Goal: Navigation & Orientation: Find specific page/section

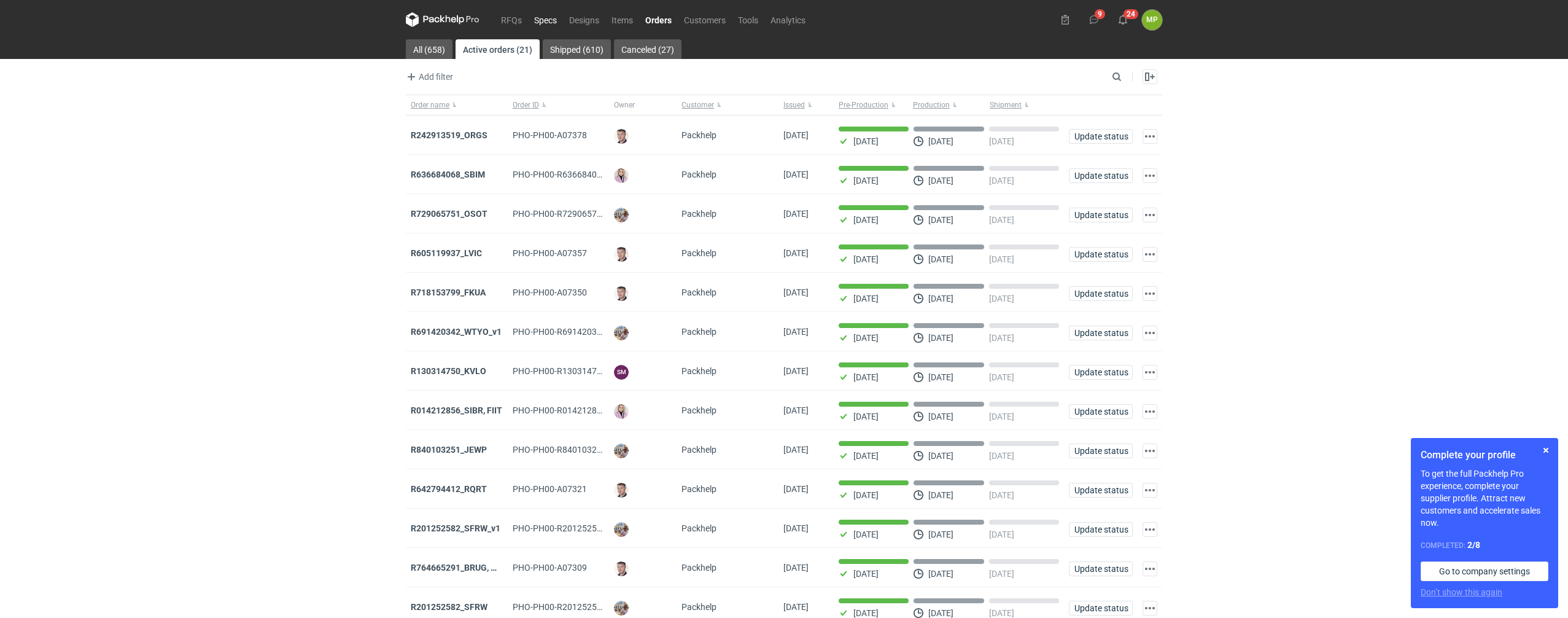
click at [548, 18] on link "Specs" at bounding box center [545, 19] width 35 height 14
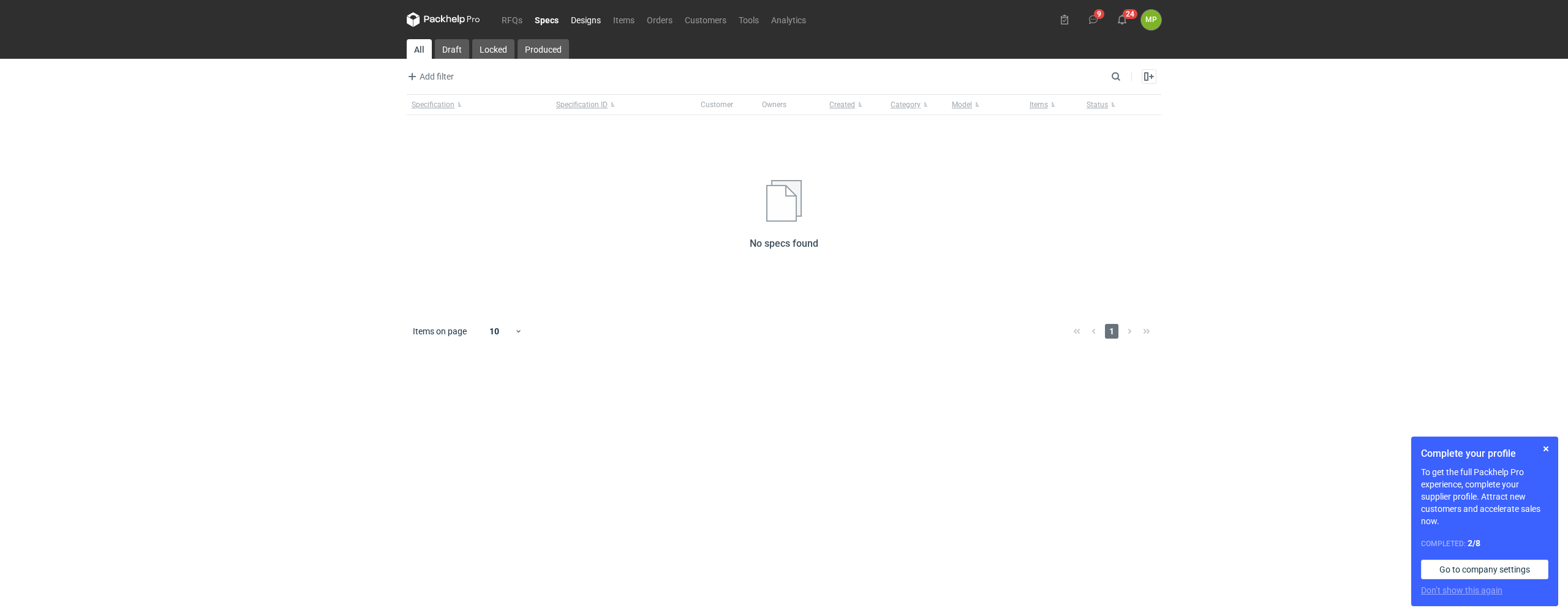
click at [600, 19] on link "Designs" at bounding box center [586, 19] width 42 height 14
click at [611, 18] on link "Items" at bounding box center [624, 19] width 34 height 14
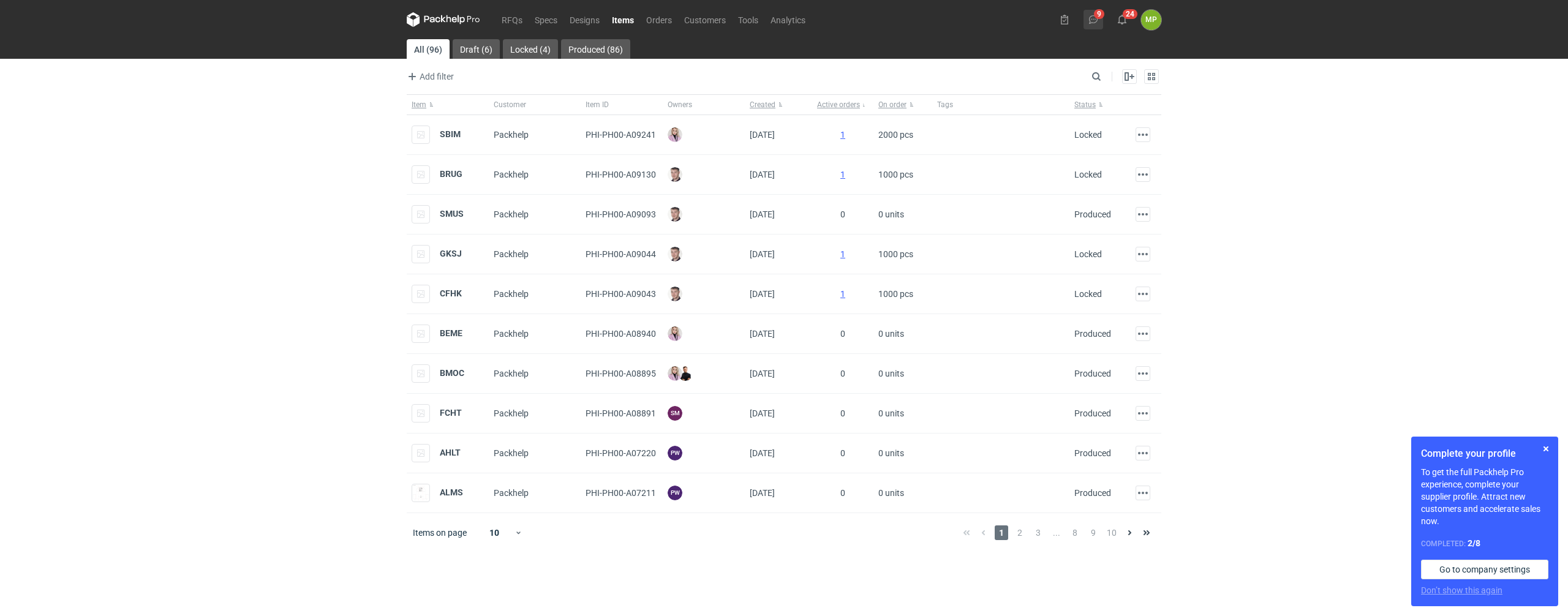
click at [1092, 17] on icon at bounding box center [1093, 19] width 10 height 10
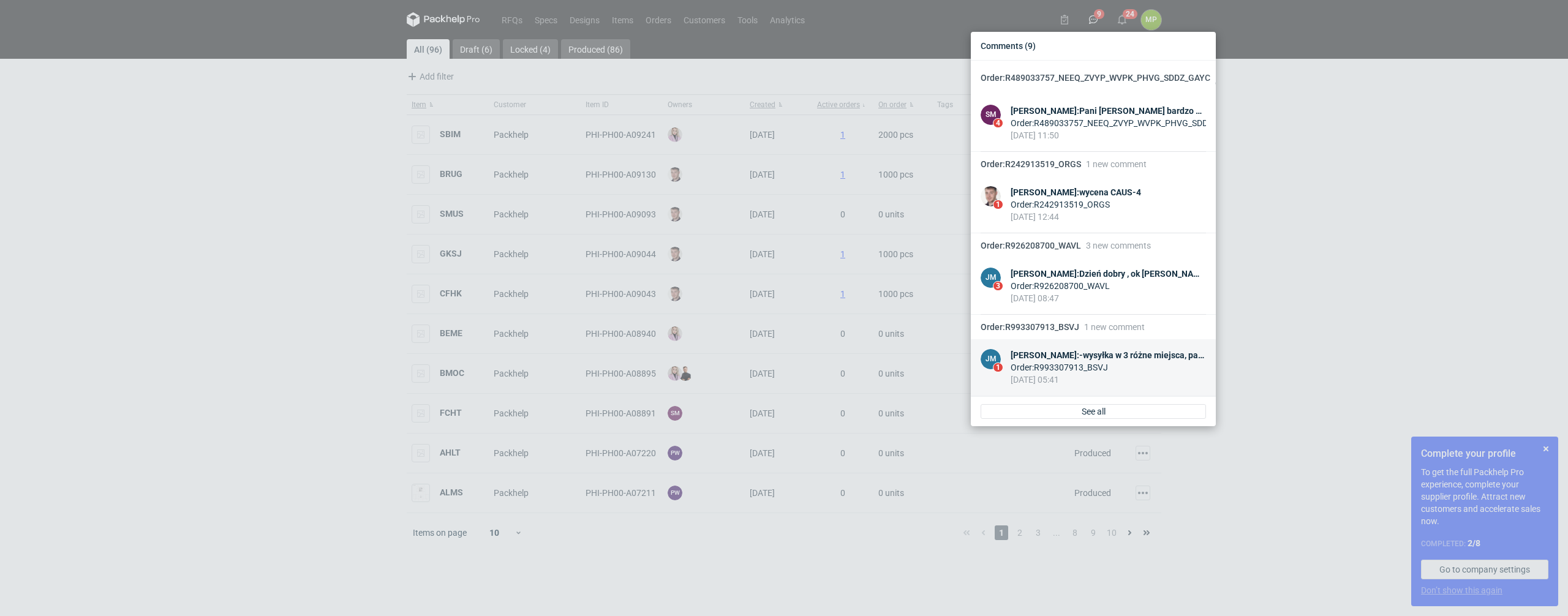
click at [1064, 385] on div "[DATE] 05:41" at bounding box center [1109, 379] width 196 height 12
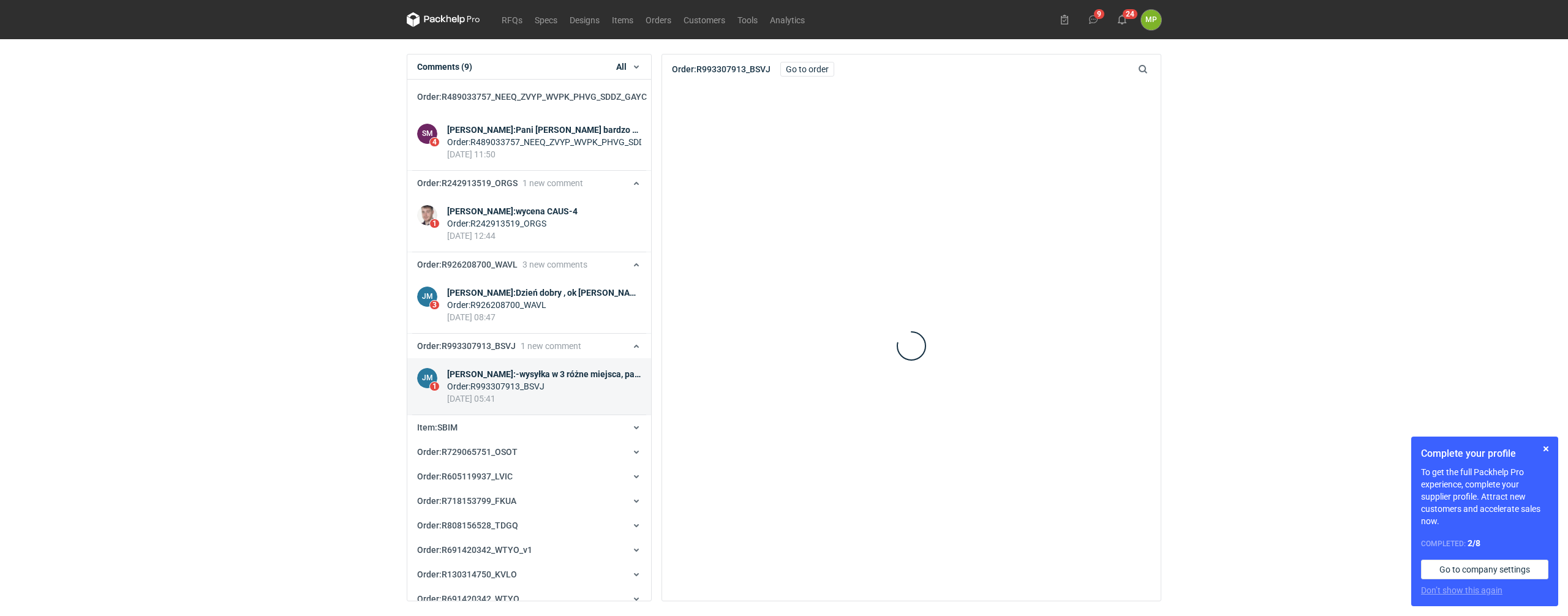
scroll to position [291, 0]
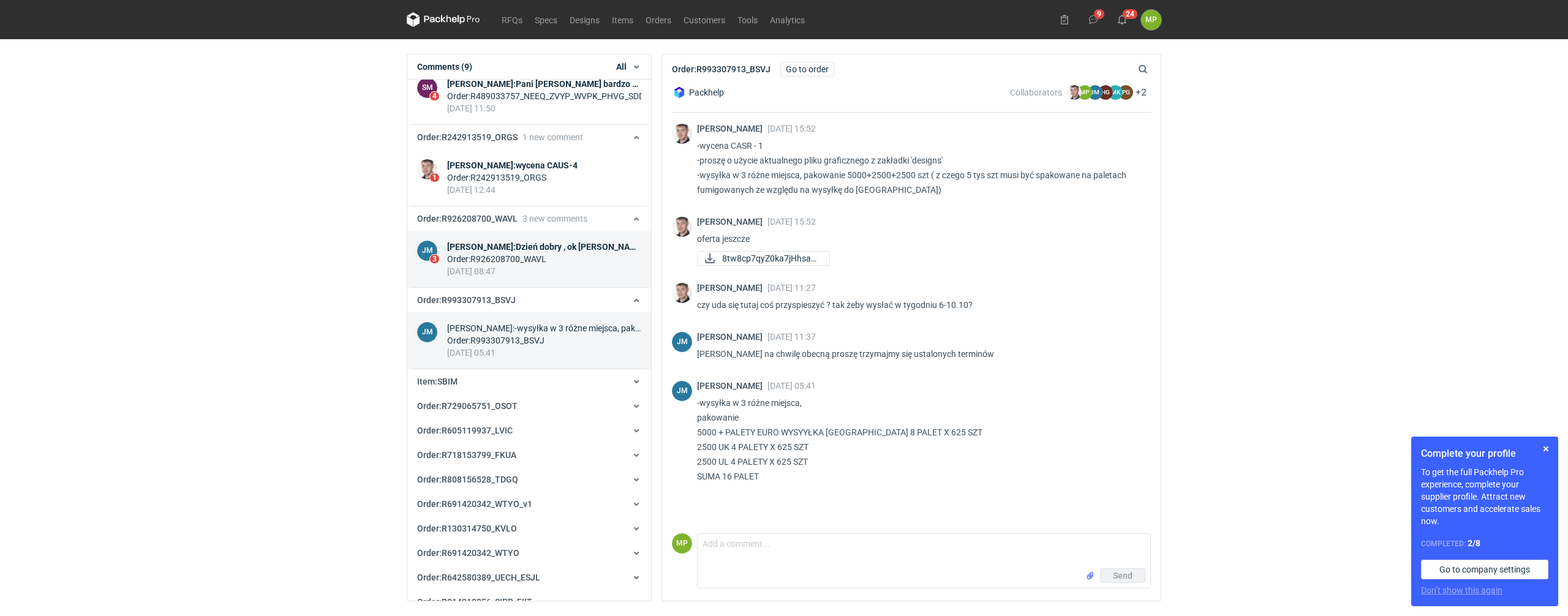
click at [496, 265] on div "Order : R926208700_WAVL" at bounding box center [544, 259] width 194 height 12
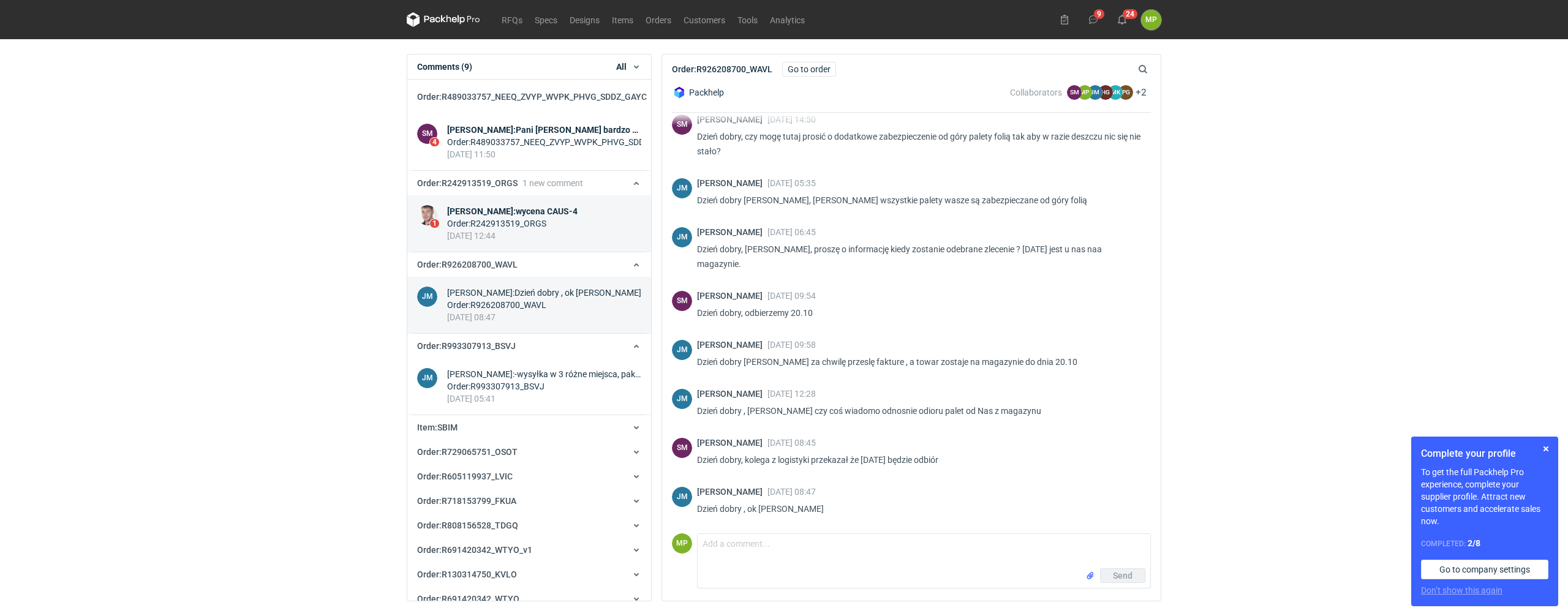
click at [514, 230] on div "Order : R242913519_ORGS" at bounding box center [512, 223] width 131 height 12
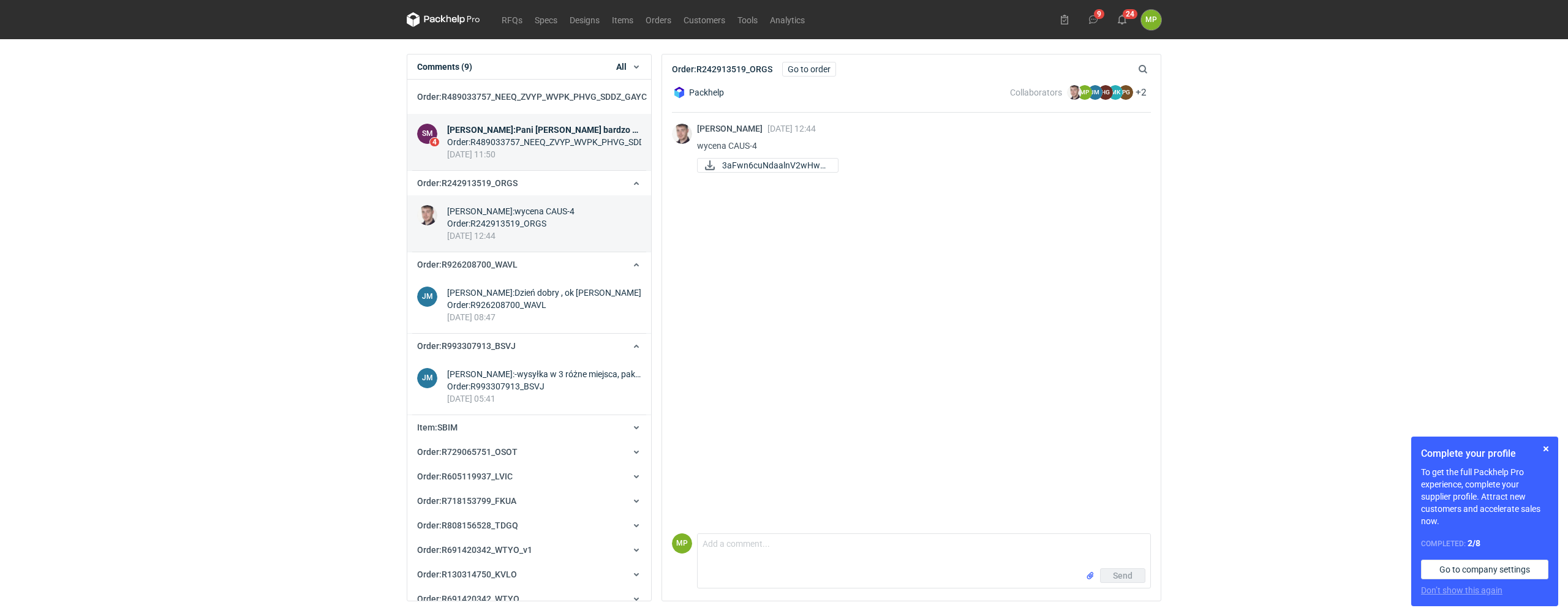
click at [486, 143] on div "Order : R489033757_NEEQ_ZVYP_WVPK_PHVG_SDDZ_GAYC" at bounding box center [544, 142] width 194 height 12
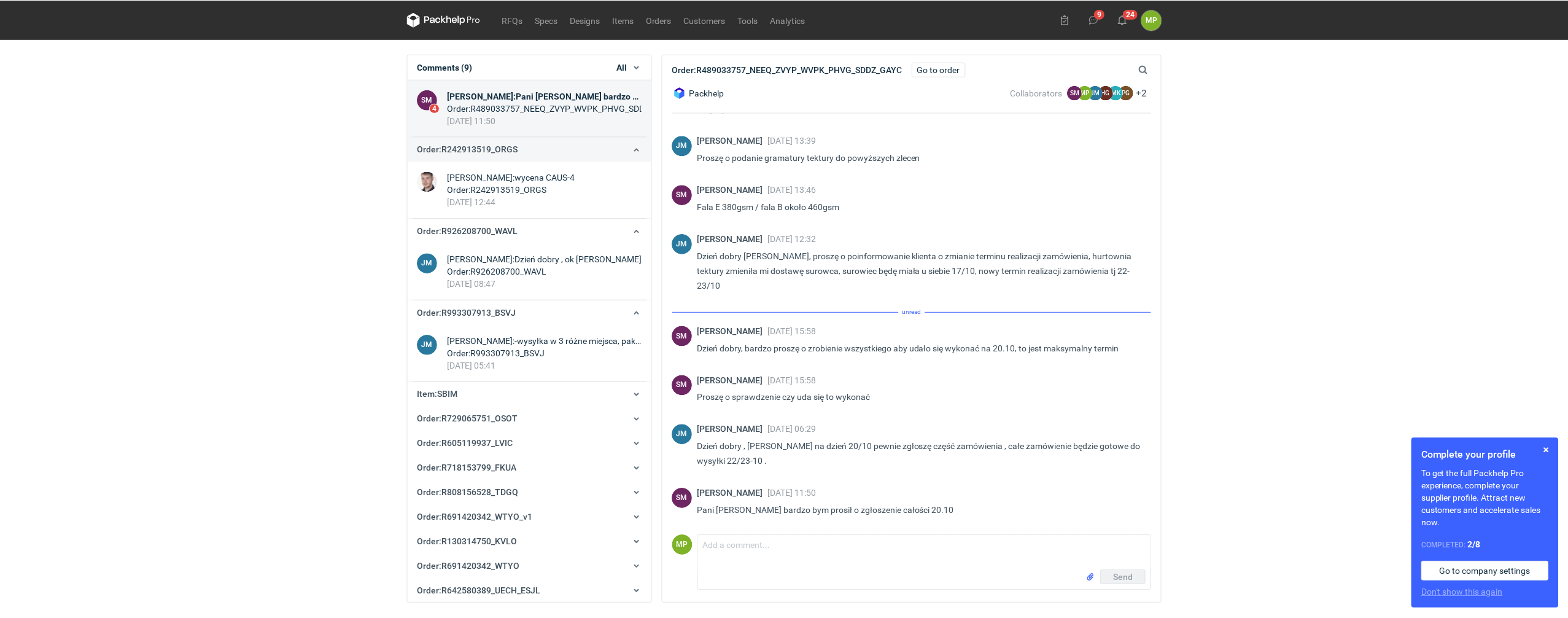
scroll to position [139, 0]
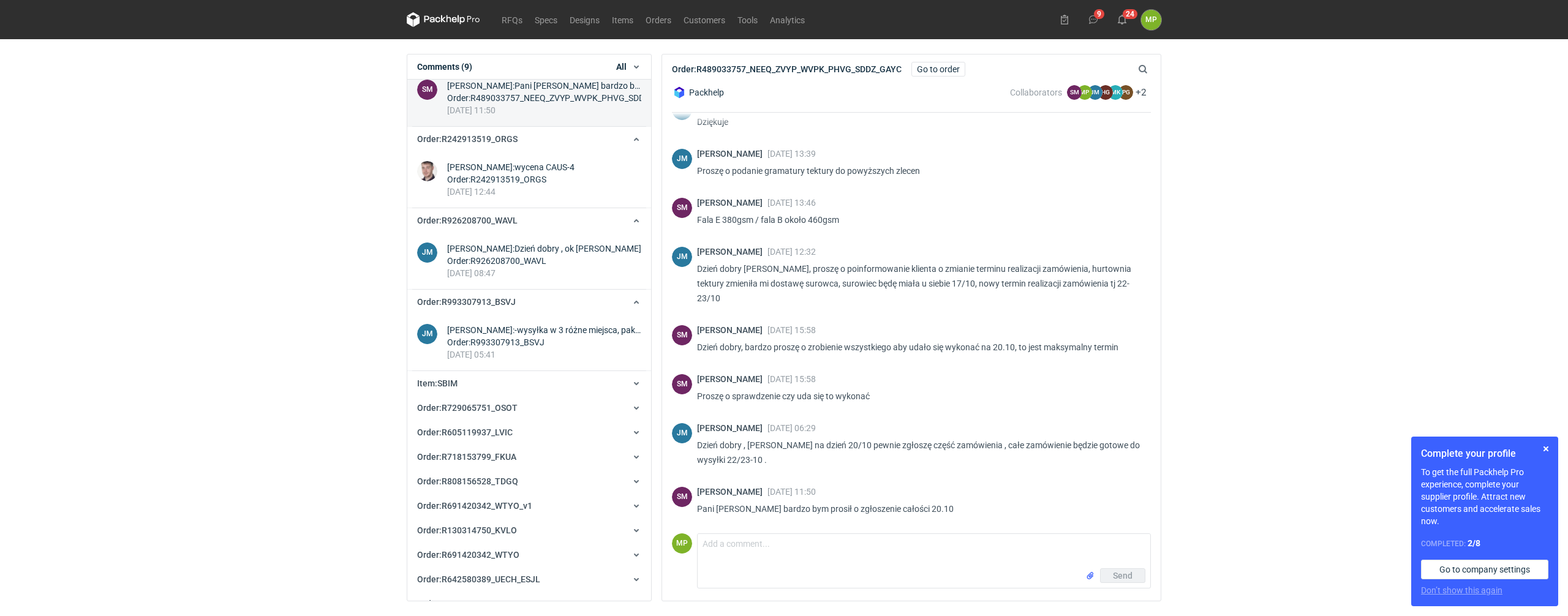
click at [1320, 257] on div "RFQs Specs Designs Items Orders Customers Tools Analytics 9 24 MP [PERSON_NAME]…" at bounding box center [784, 308] width 1568 height 616
drag, startPoint x: 1087, startPoint y: 1, endPoint x: 1093, endPoint y: 7, distance: 8.5
click at [1087, 2] on div "RFQs Specs Designs Items Orders Customers Tools Analytics 9 24 MP [PERSON_NAME]…" at bounding box center [784, 19] width 765 height 39
click at [1093, 12] on button "9" at bounding box center [1093, 19] width 19 height 19
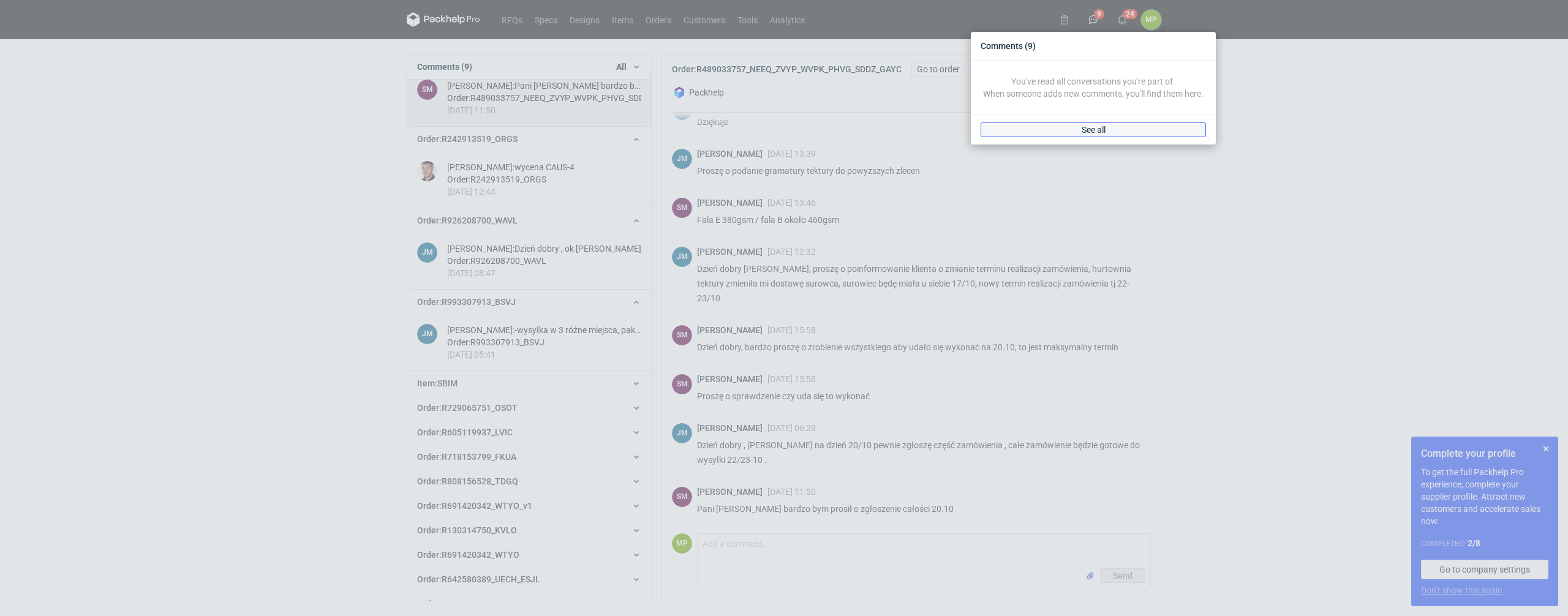
click at [1157, 125] on link "See all" at bounding box center [1093, 130] width 225 height 14
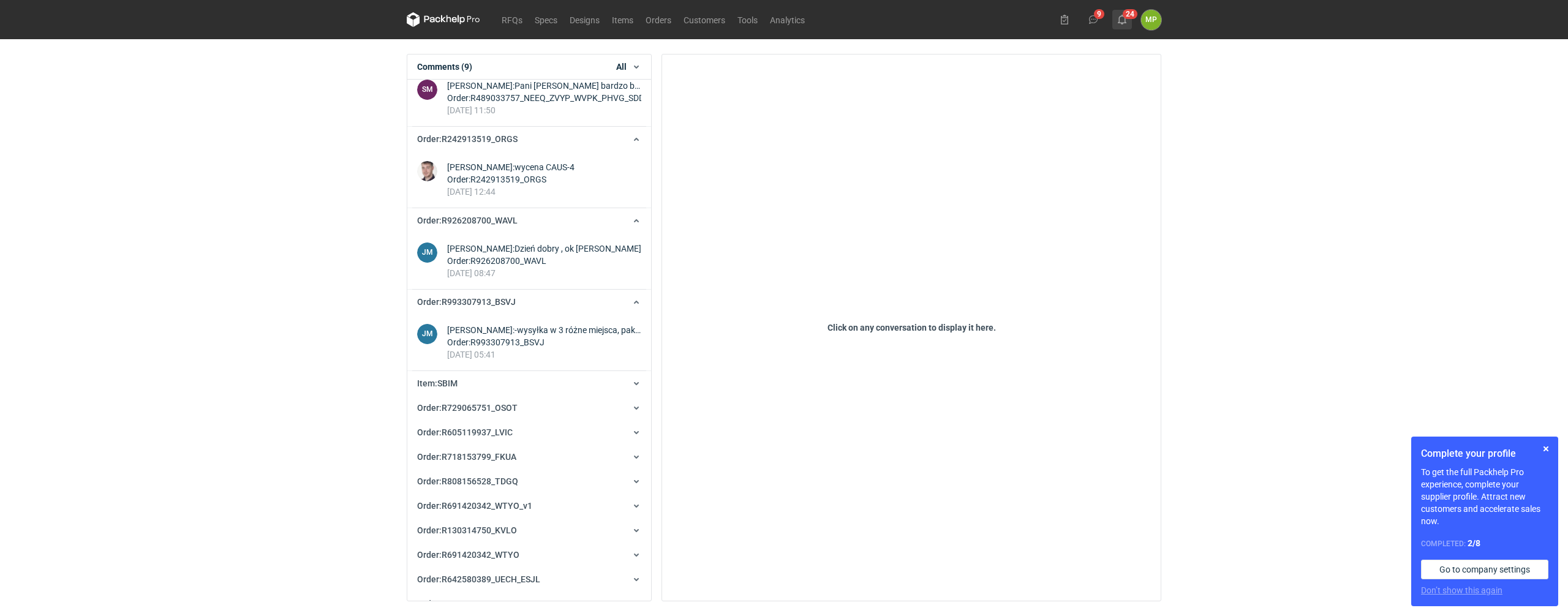
click at [1125, 15] on icon at bounding box center [1122, 19] width 10 height 10
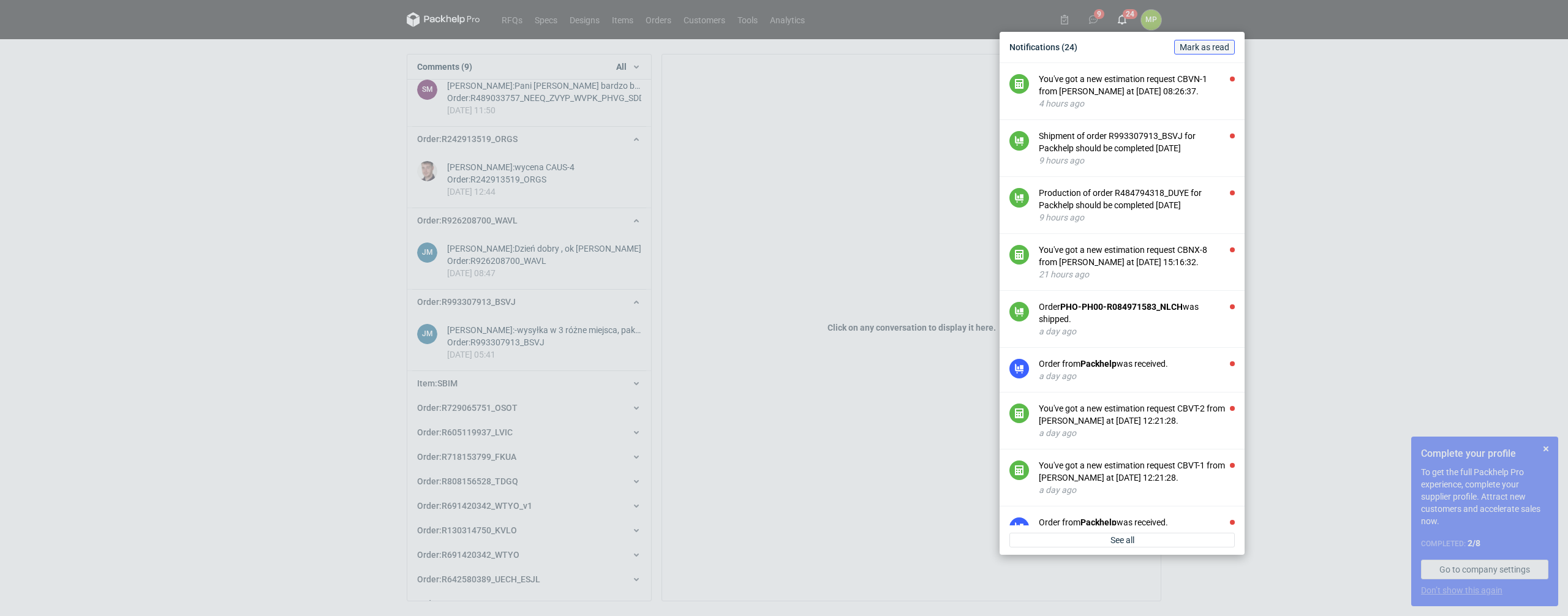
click at [1196, 49] on span "Mark as read" at bounding box center [1205, 46] width 50 height 9
click at [1349, 157] on div "Notifications (24) [PERSON_NAME] as read You've got a new estimation request CB…" at bounding box center [784, 308] width 1568 height 616
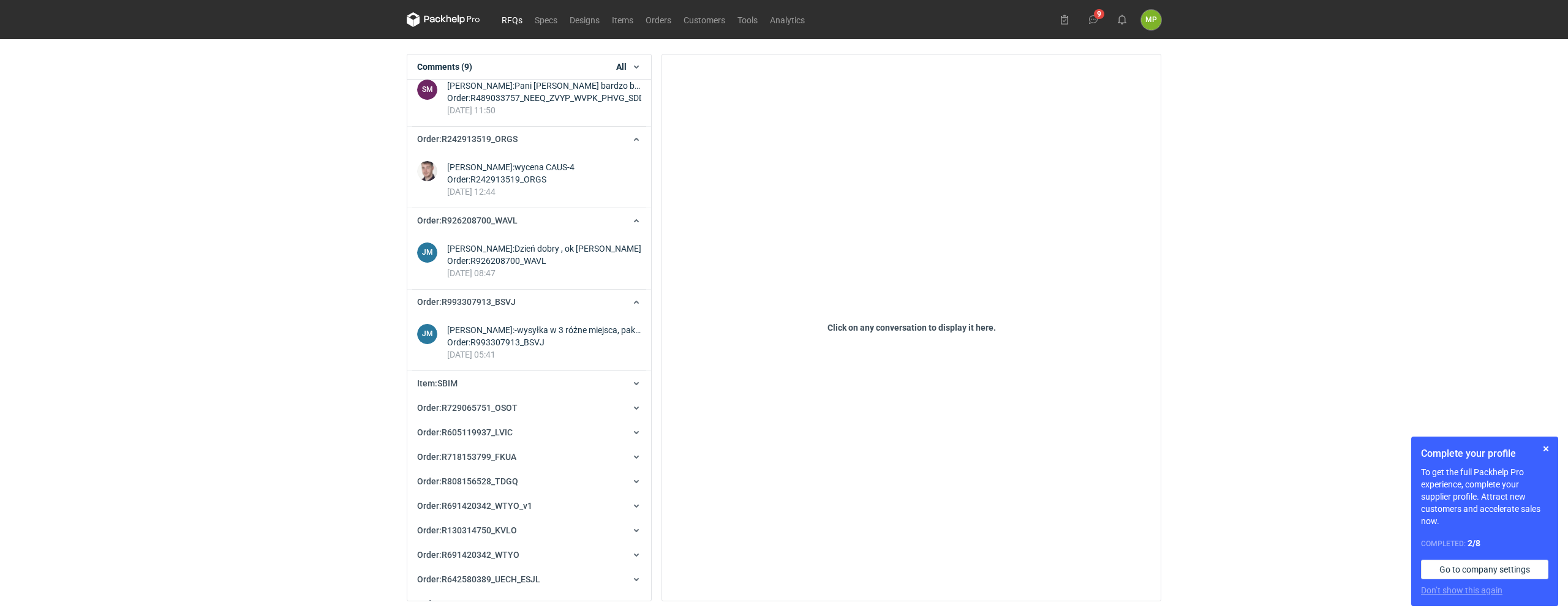
click at [499, 16] on link "RFQs" at bounding box center [511, 19] width 33 height 14
